Goal: Task Accomplishment & Management: Complete application form

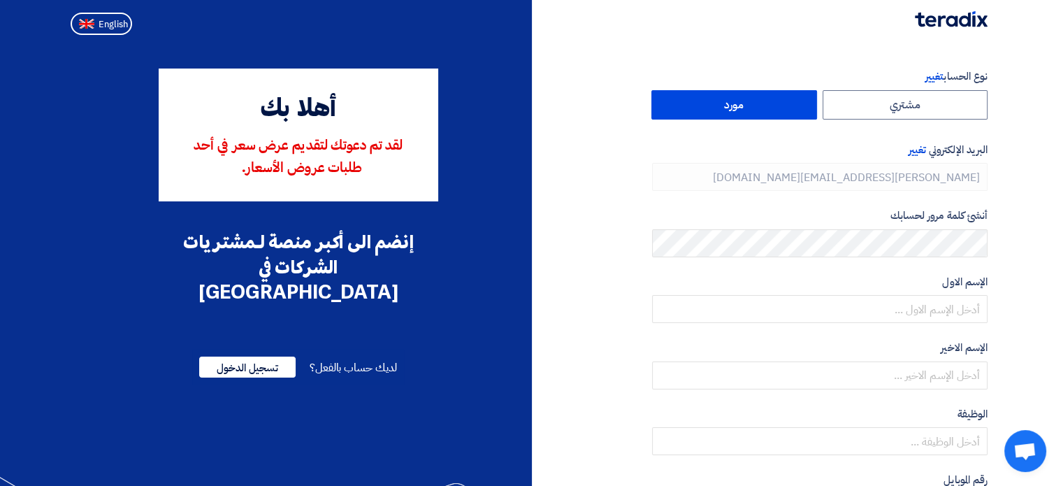
type input "[PHONE_NUMBER]"
click at [108, 27] on span "English" at bounding box center [113, 25] width 29 height 10
type input "Register"
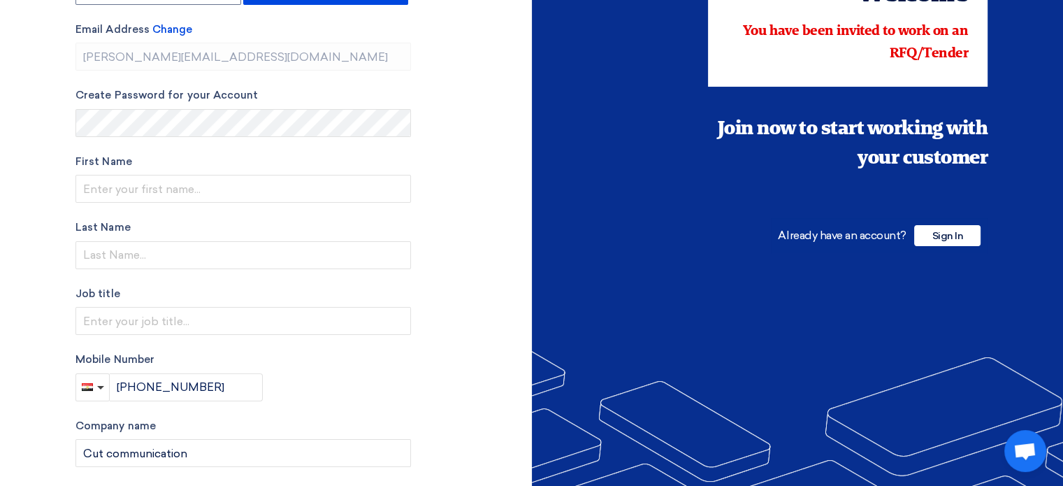
scroll to position [127, 0]
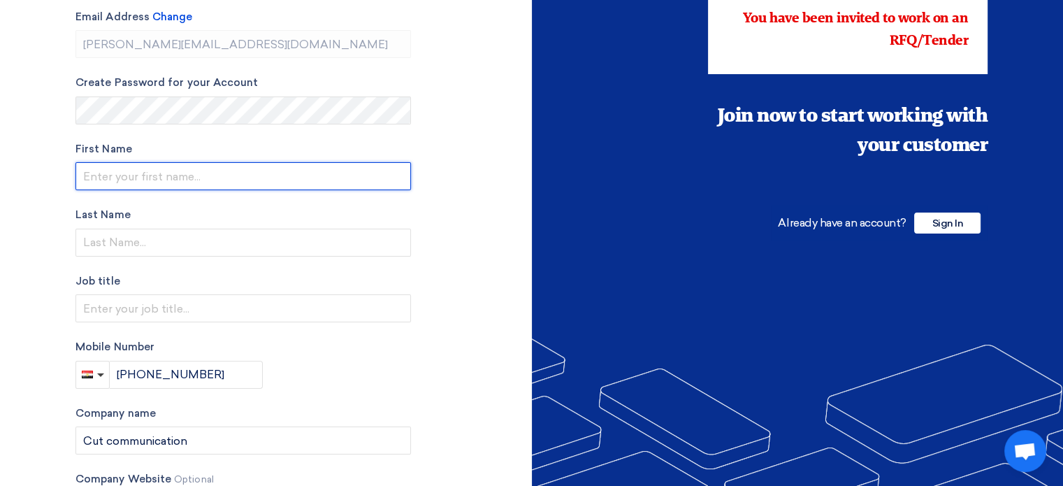
click at [259, 167] on input "text" at bounding box center [243, 176] width 336 height 28
type input "Mostafa"
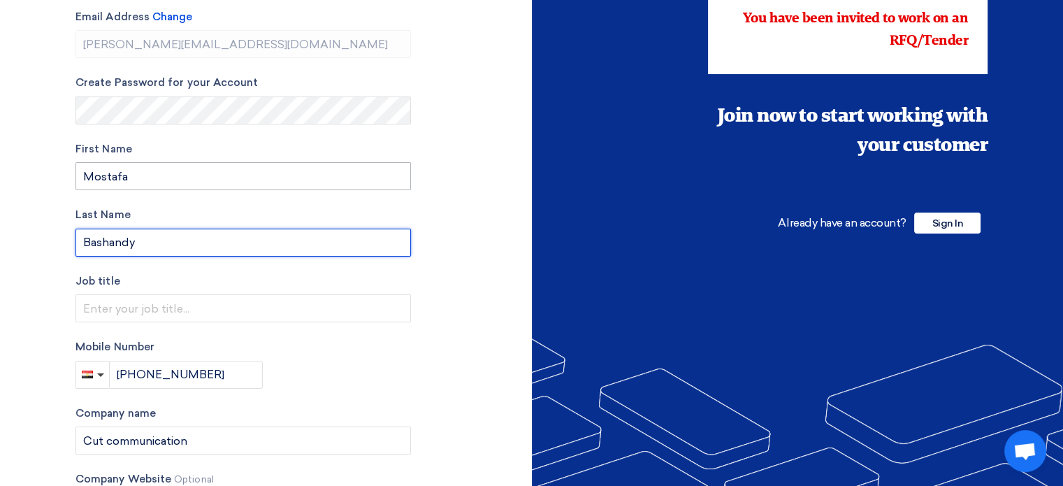
type input "Bashandy"
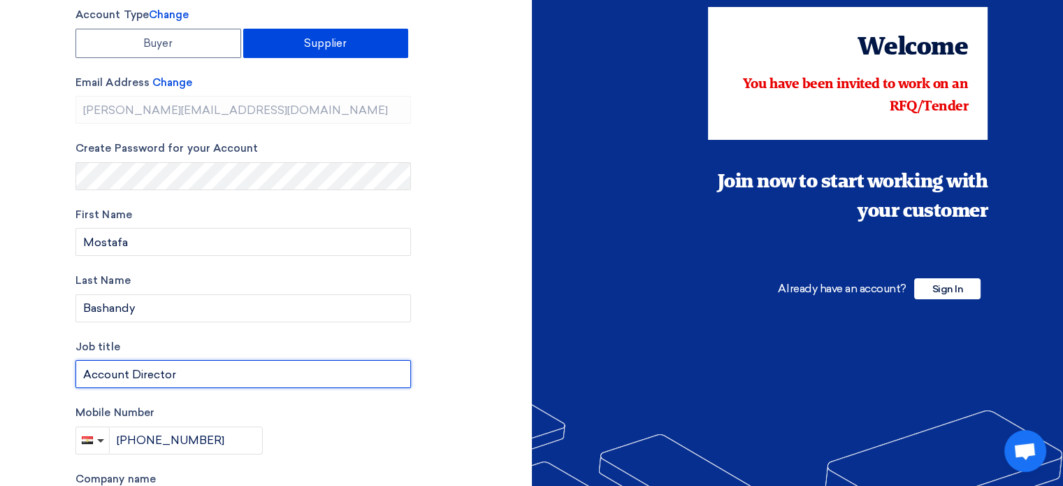
scroll to position [0, 0]
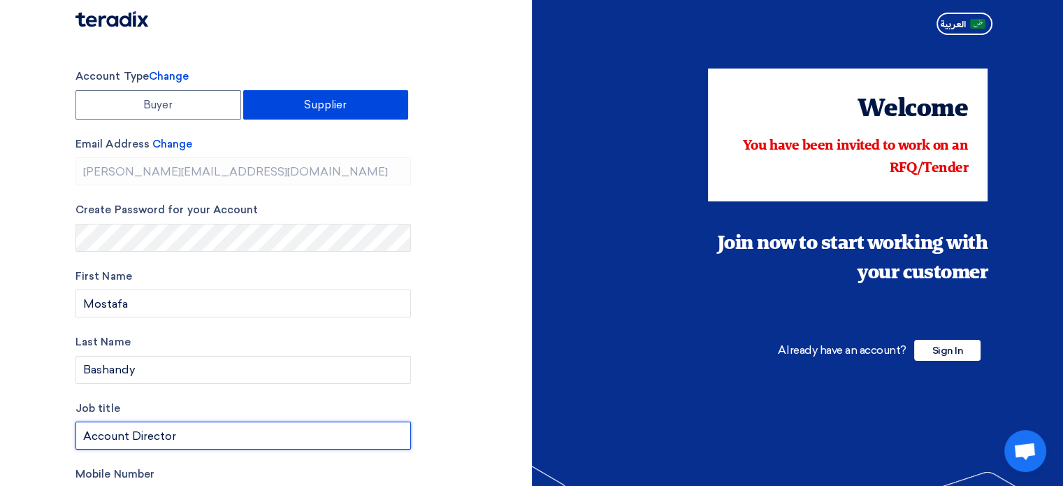
type input "Account Director"
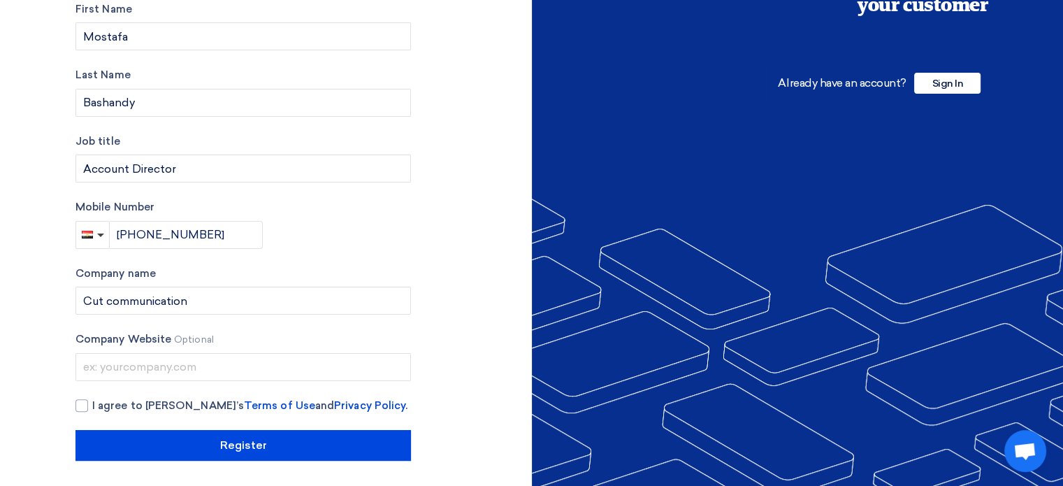
scroll to position [268, 0]
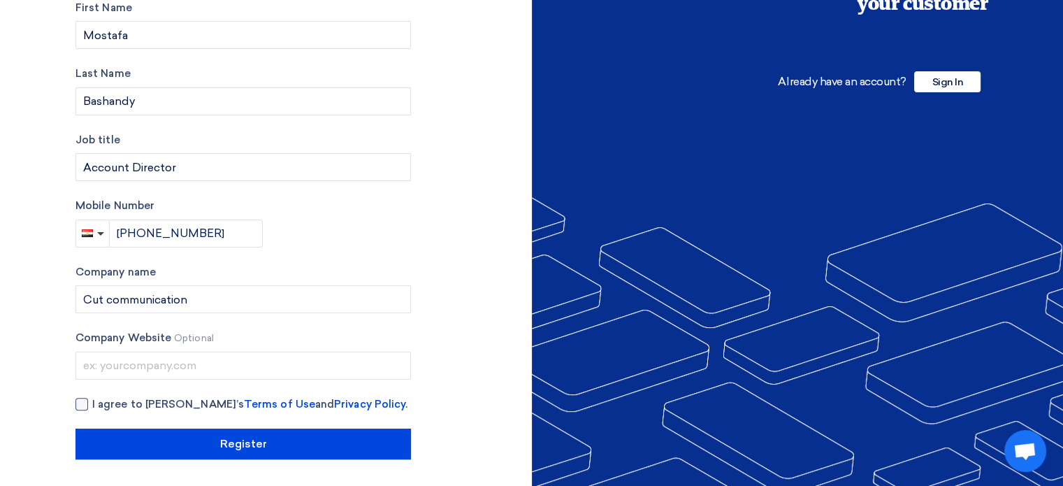
click at [80, 407] on div at bounding box center [81, 404] width 13 height 13
click at [92, 407] on input "I agree to [PERSON_NAME]’s Terms of Use and Privacy Policy ." at bounding box center [260, 410] width 336 height 28
checkbox input "true"
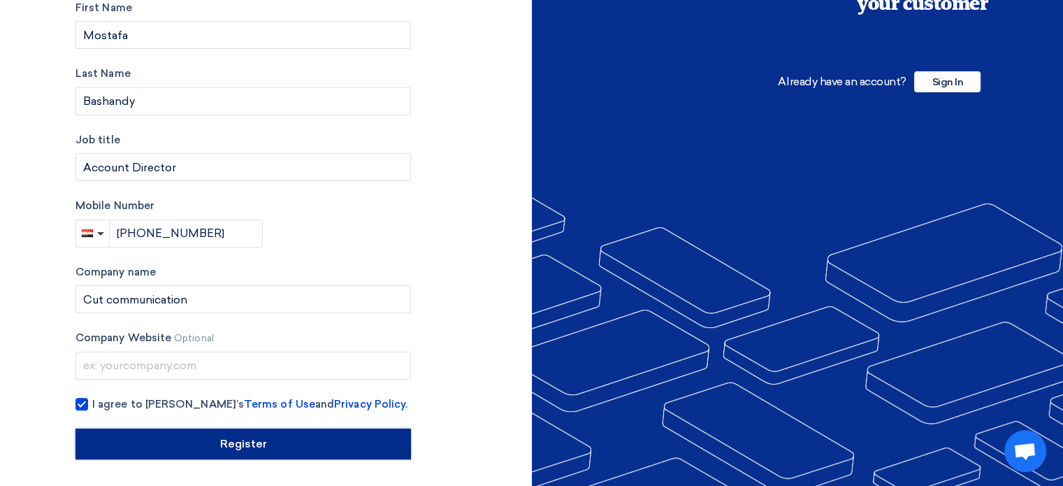
click at [233, 447] on input "Register" at bounding box center [243, 444] width 336 height 31
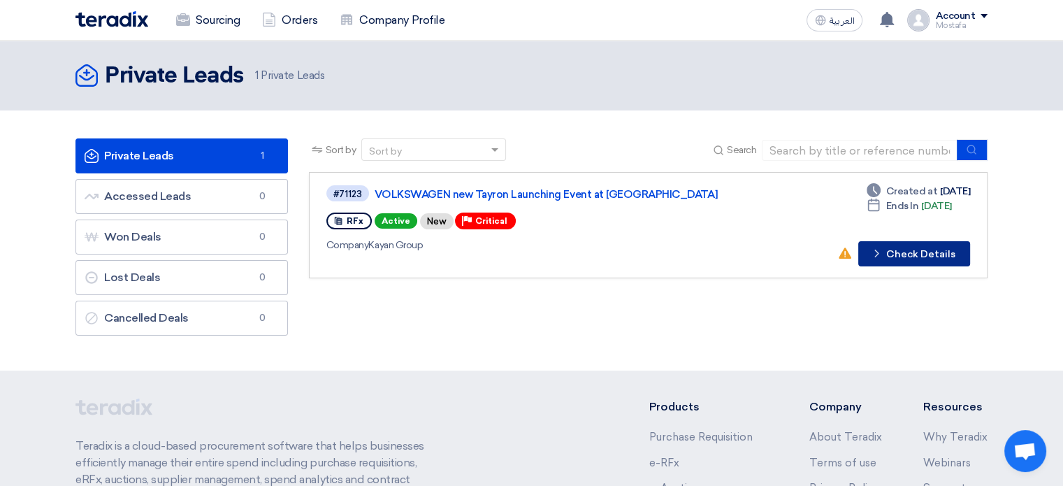
click at [914, 250] on button "Check details Check Details" at bounding box center [914, 253] width 112 height 25
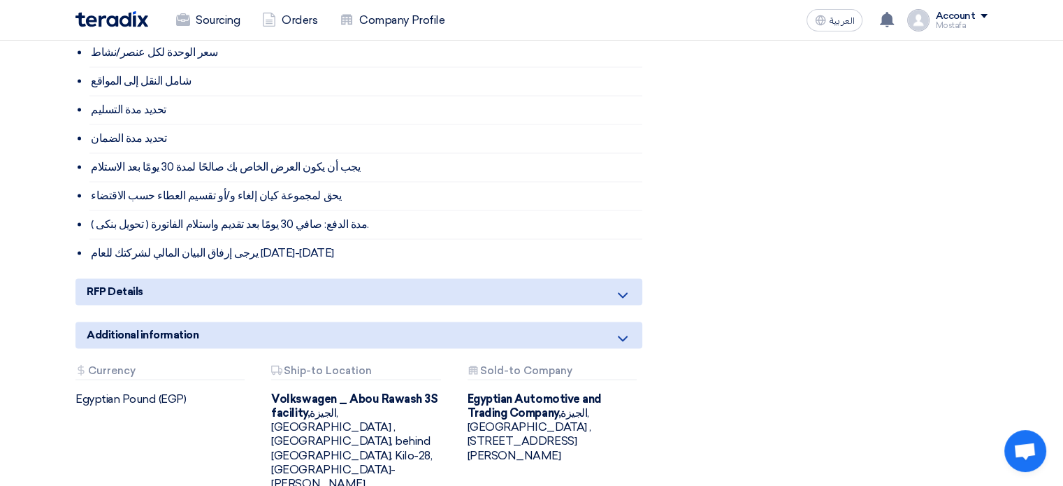
scroll to position [2210, 0]
